Goal: Task Accomplishment & Management: Manage account settings

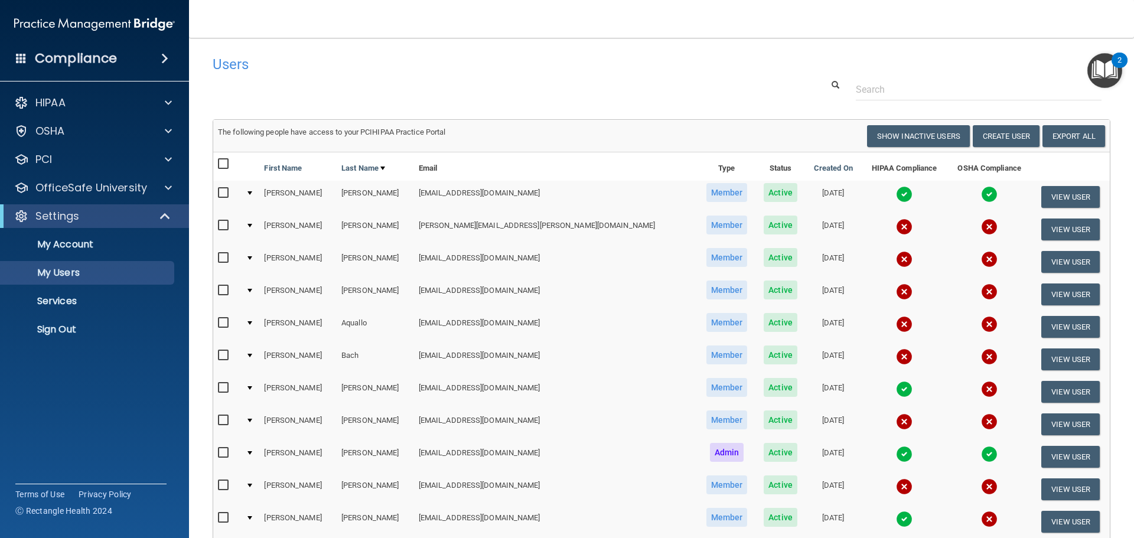
select select "20"
click at [53, 335] on p "Sign Out" at bounding box center [88, 330] width 161 height 12
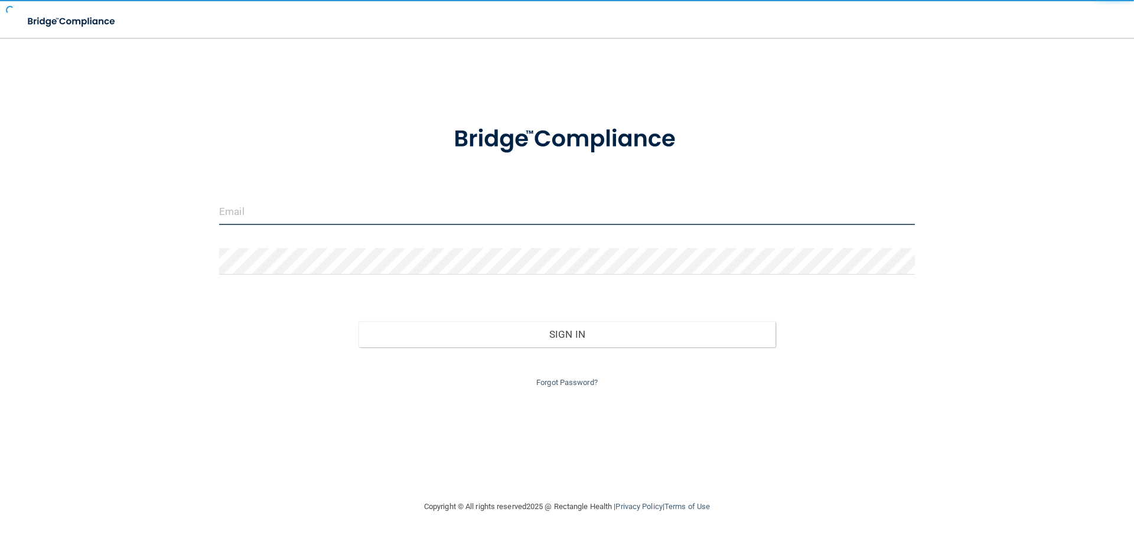
type input "[EMAIL_ADDRESS][DOMAIN_NAME]"
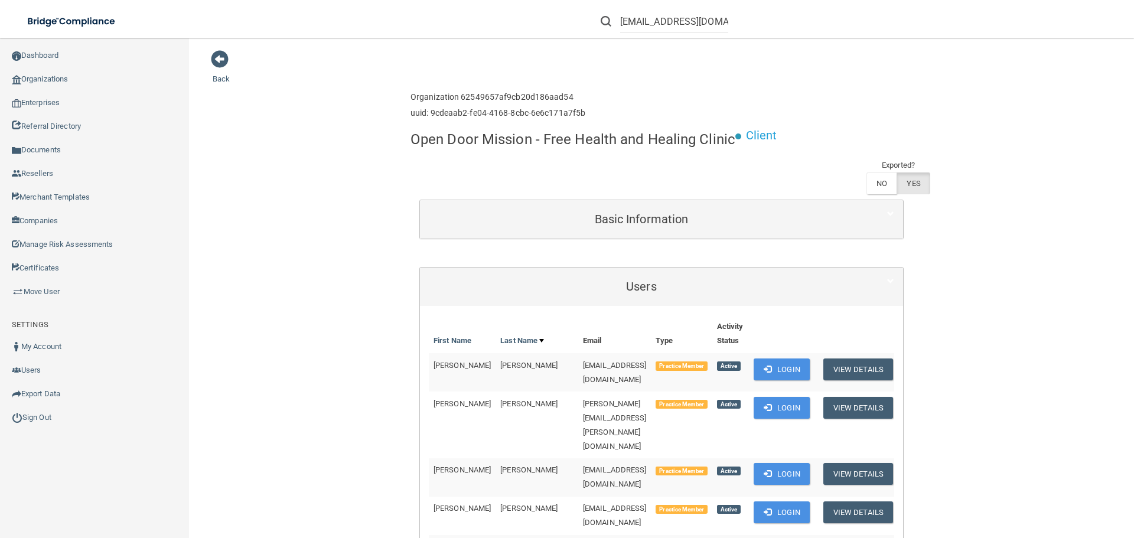
scroll to position [524, 0]
